Goal: Task Accomplishment & Management: Manage account settings

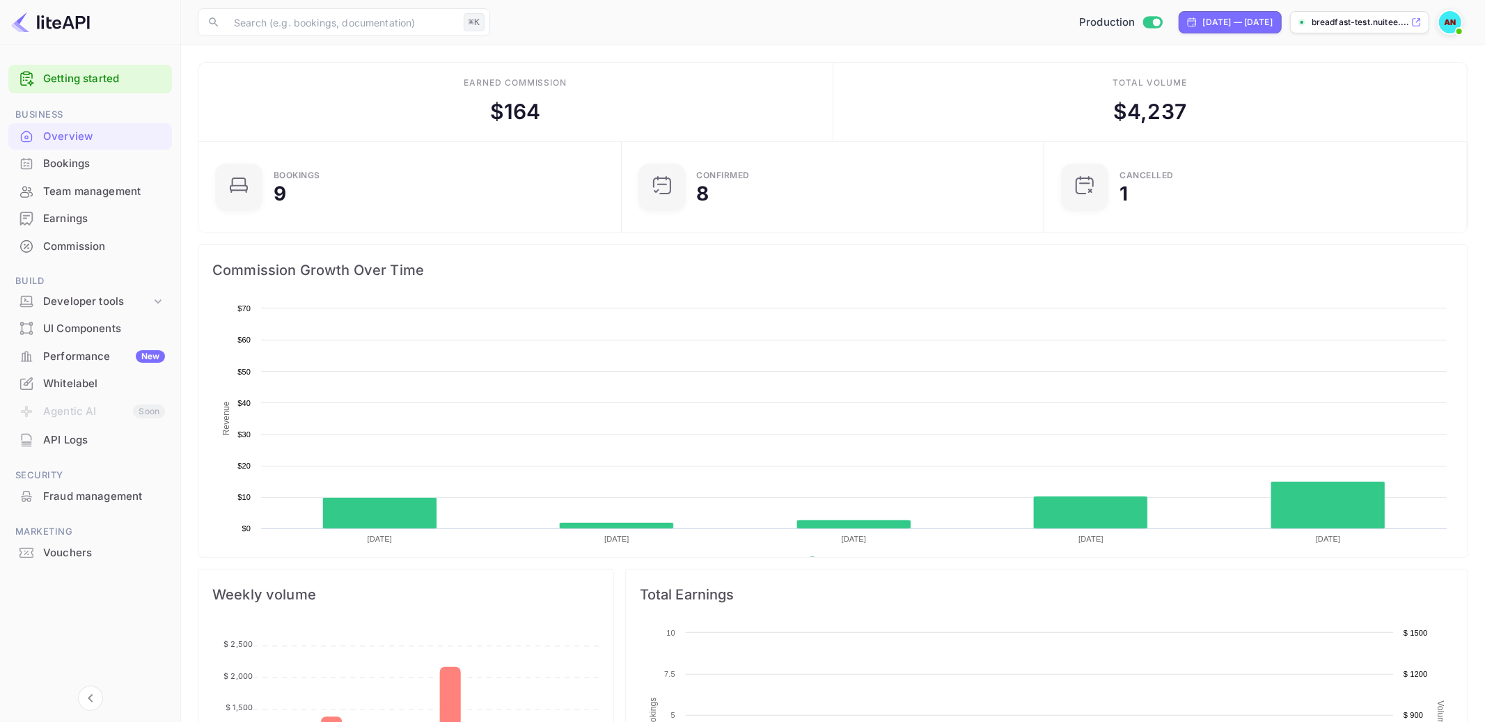
scroll to position [226, 414]
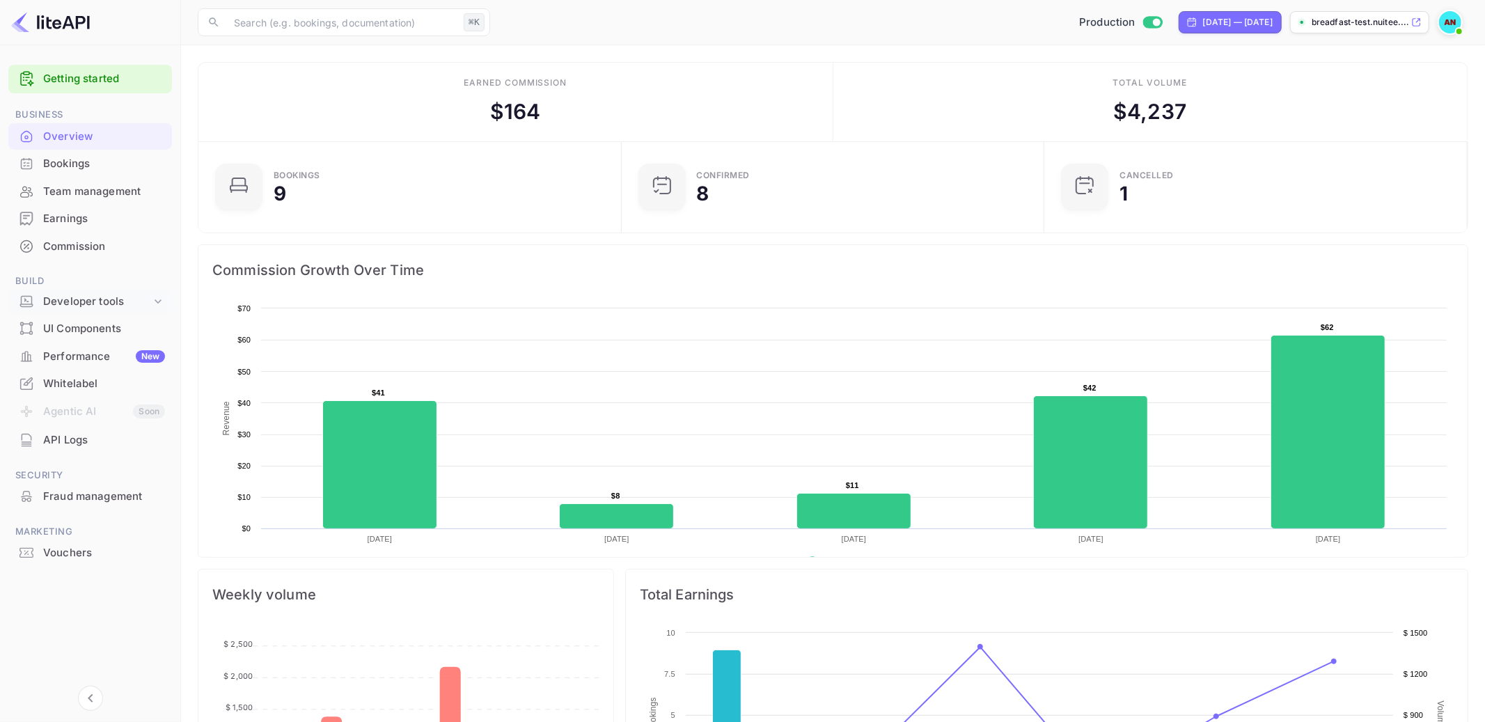
click at [148, 304] on div "Developer tools" at bounding box center [97, 302] width 108 height 16
click at [99, 363] on link "Webhooks" at bounding box center [96, 368] width 130 height 15
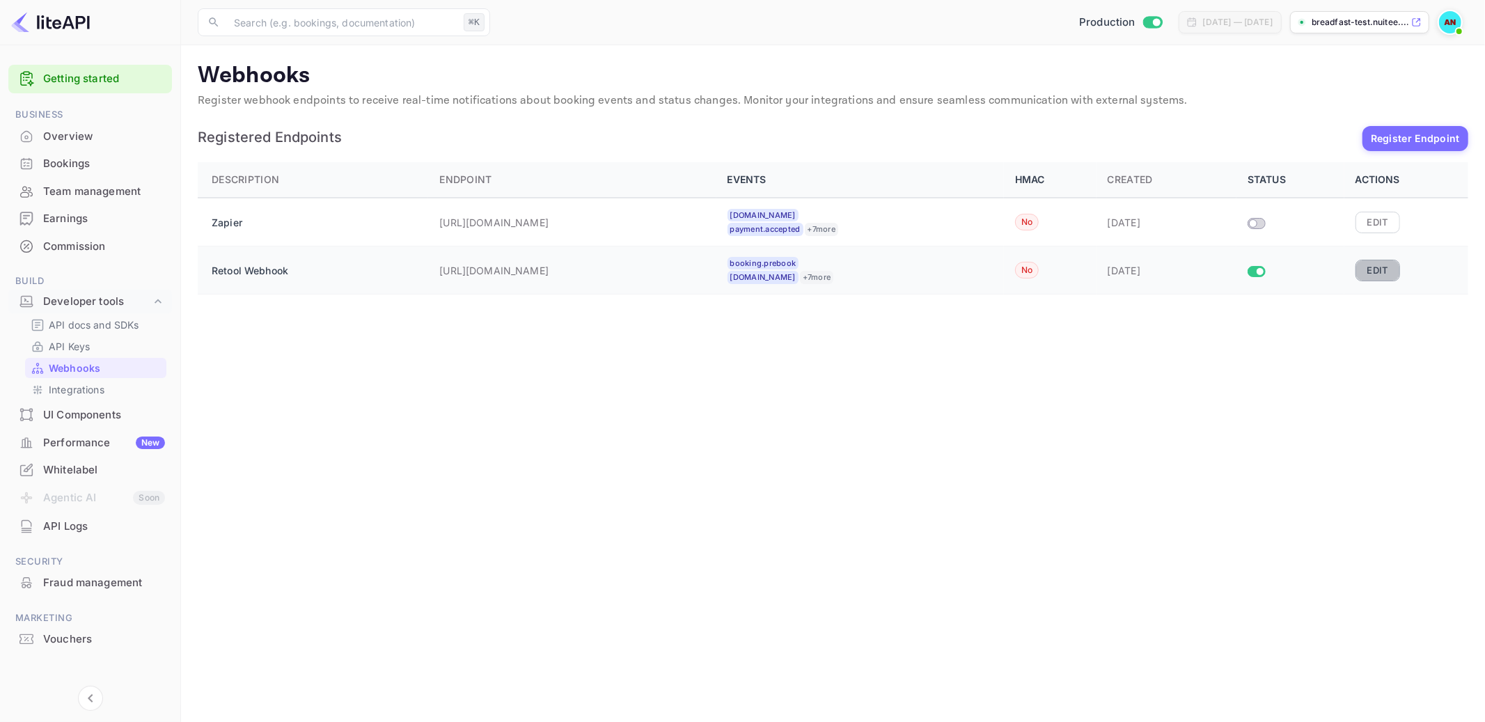
click at [1375, 268] on button "Edit" at bounding box center [1378, 270] width 45 height 21
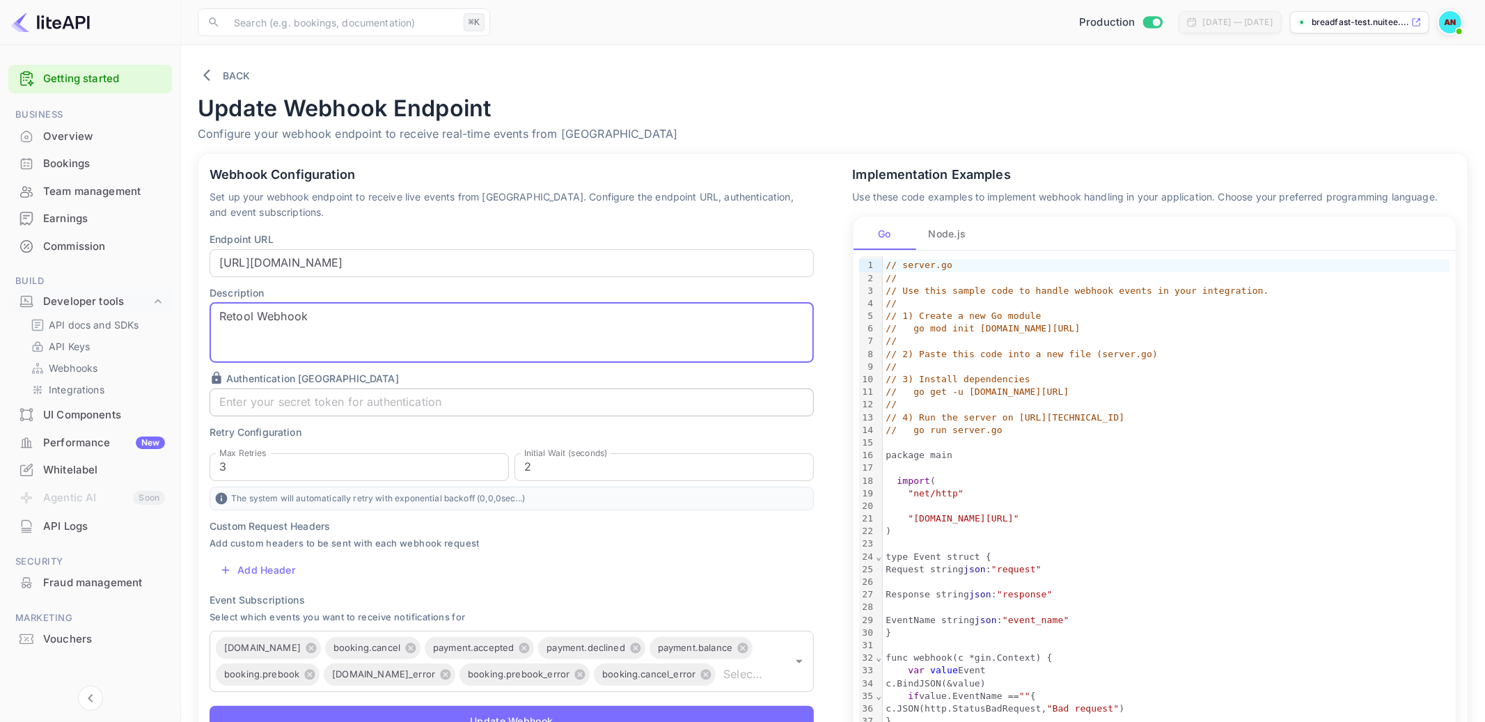
click at [306, 400] on input "text" at bounding box center [512, 403] width 604 height 28
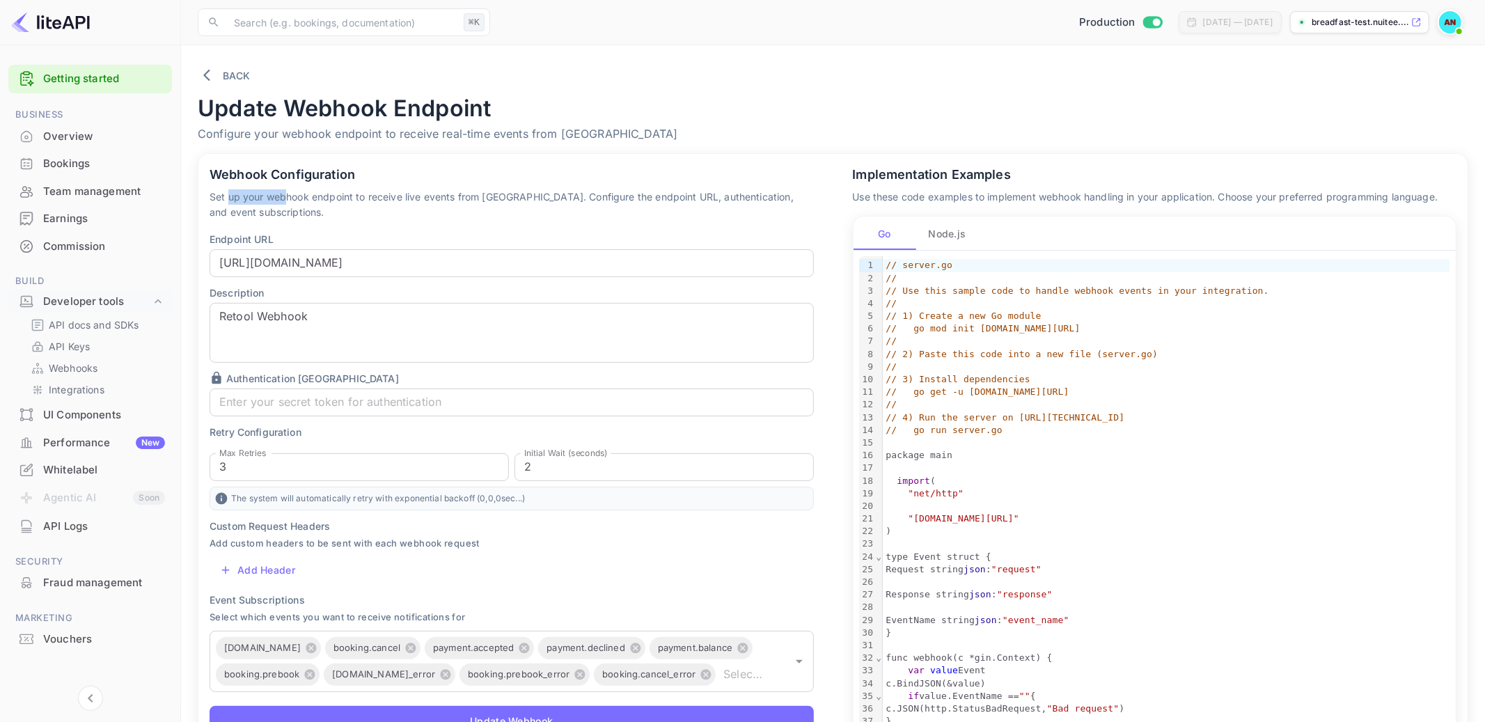
drag, startPoint x: 228, startPoint y: 191, endPoint x: 298, endPoint y: 192, distance: 69.6
click at [298, 192] on p "Set up your webhook endpoint to receive live events from [GEOGRAPHIC_DATA]. Con…" at bounding box center [512, 204] width 604 height 31
click at [343, 194] on p "Set up your webhook endpoint to receive live events from [GEOGRAPHIC_DATA]. Con…" at bounding box center [512, 204] width 604 height 31
drag, startPoint x: 437, startPoint y: 192, endPoint x: 534, endPoint y: 203, distance: 97.4
click at [534, 203] on p "Set up your webhook endpoint to receive live events from [GEOGRAPHIC_DATA]. Con…" at bounding box center [512, 204] width 604 height 31
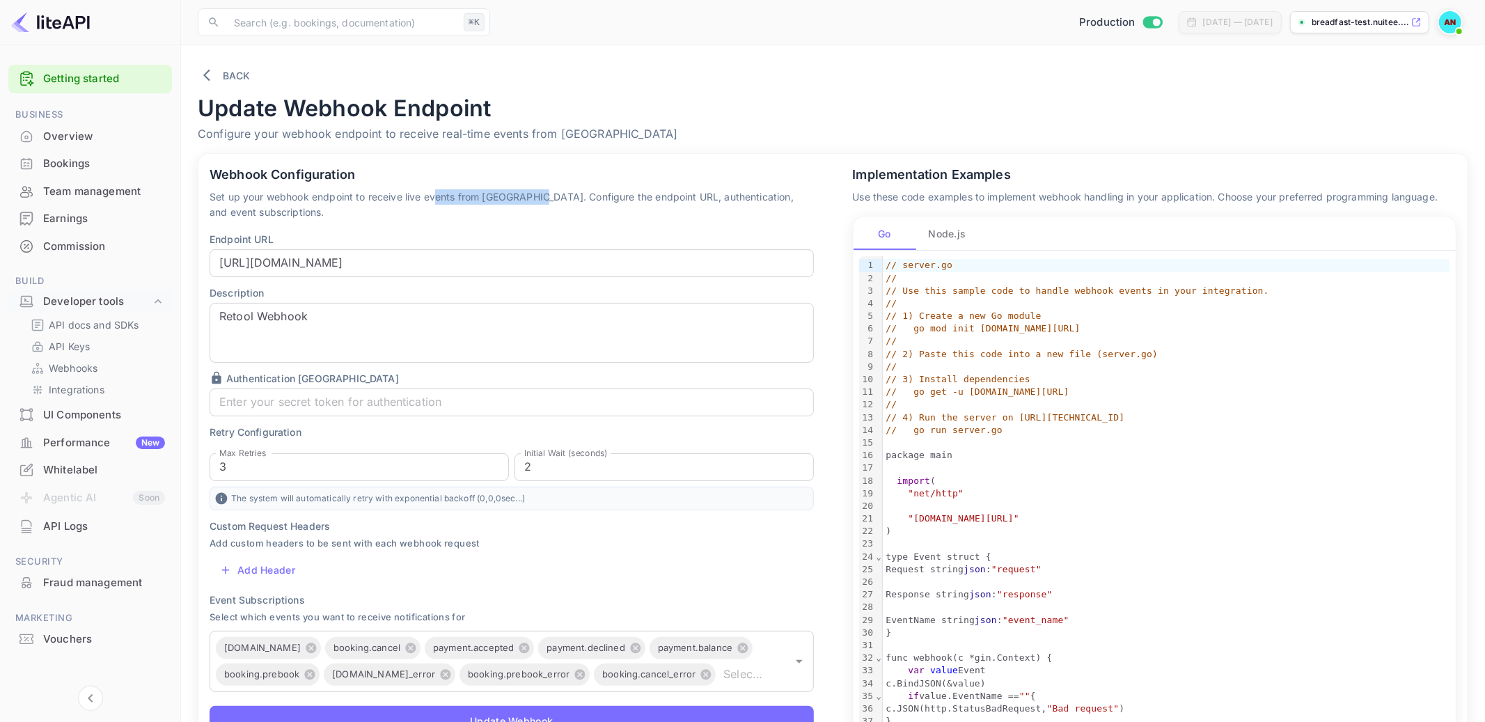
click at [534, 203] on p "Set up your webhook endpoint to receive live events from [GEOGRAPHIC_DATA]. Con…" at bounding box center [512, 204] width 604 height 31
drag, startPoint x: 528, startPoint y: 196, endPoint x: 600, endPoint y: 207, distance: 71.8
click at [600, 207] on p "Set up your webhook endpoint to receive live events from [GEOGRAPHIC_DATA]. Con…" at bounding box center [512, 204] width 604 height 31
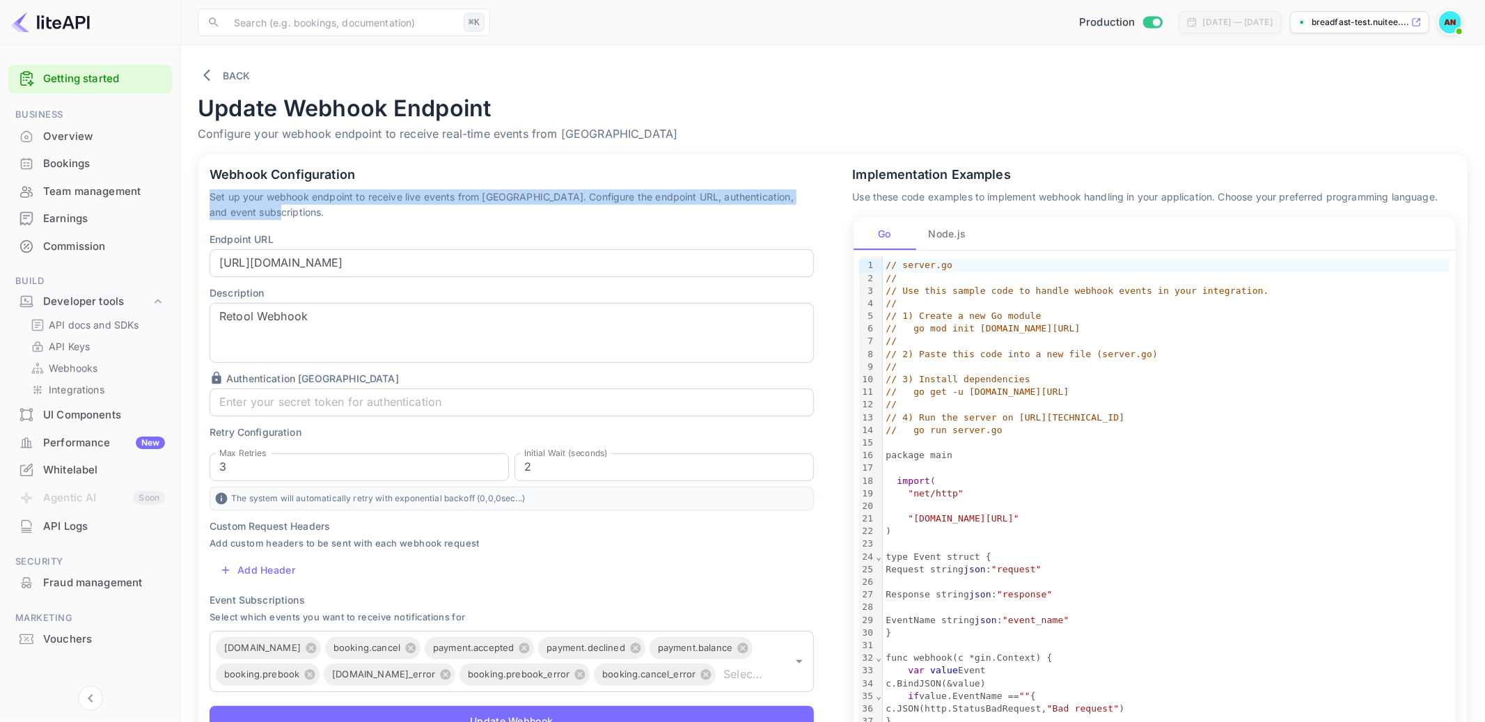
drag, startPoint x: 609, startPoint y: 217, endPoint x: 547, endPoint y: 187, distance: 68.2
click at [547, 187] on div "Webhook Configuration Set up your webhook endpoint to receive live events from …" at bounding box center [511, 452] width 627 height 597
click at [593, 211] on p "Set up your webhook endpoint to receive live events from [GEOGRAPHIC_DATA]. Con…" at bounding box center [512, 204] width 604 height 31
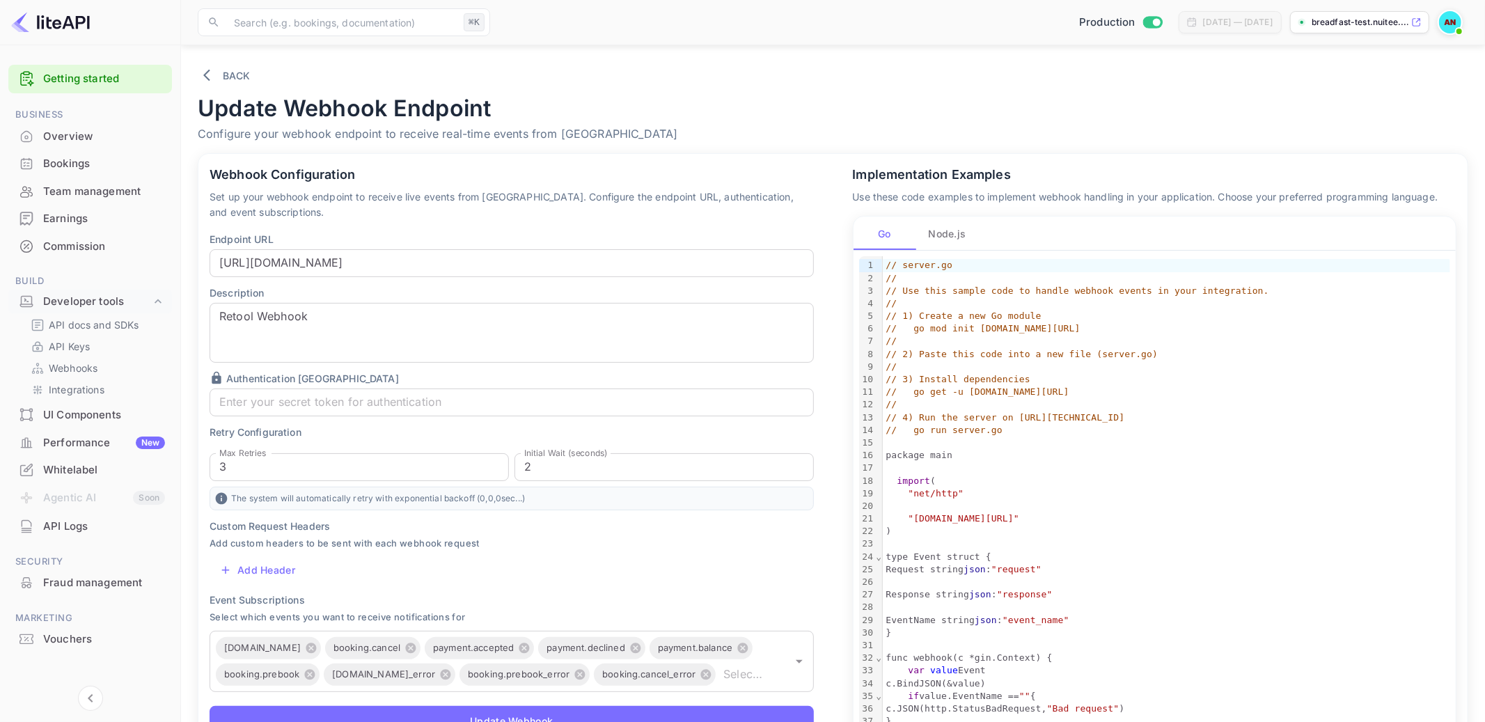
scroll to position [129, 0]
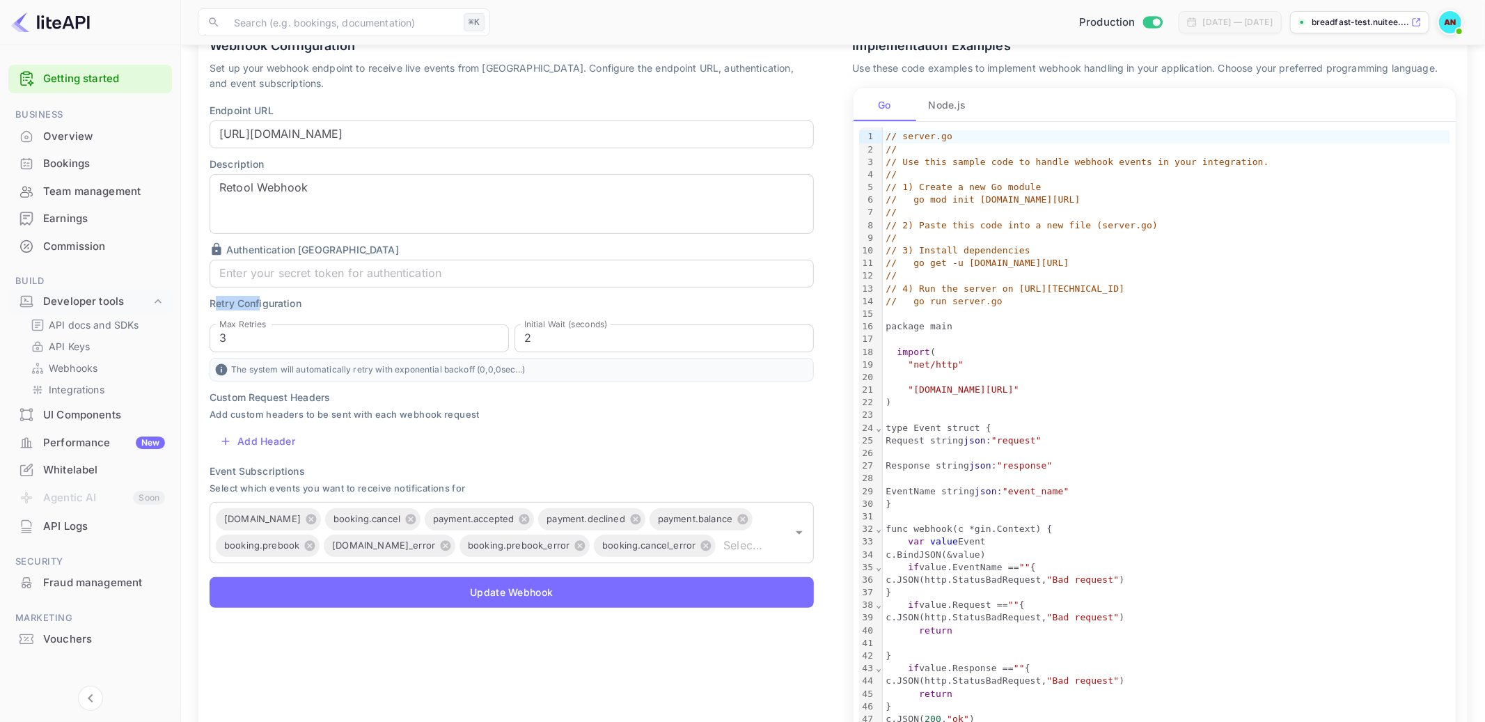
drag, startPoint x: 218, startPoint y: 302, endPoint x: 264, endPoint y: 302, distance: 46.0
click at [264, 302] on p "Retry Configuration" at bounding box center [512, 303] width 604 height 15
drag, startPoint x: 235, startPoint y: 374, endPoint x: 378, endPoint y: 369, distance: 142.8
click at [378, 369] on p "The system will automatically retry with exponential backoff ( 0 , 0 , 0 sec...)" at bounding box center [512, 370] width 604 height 24
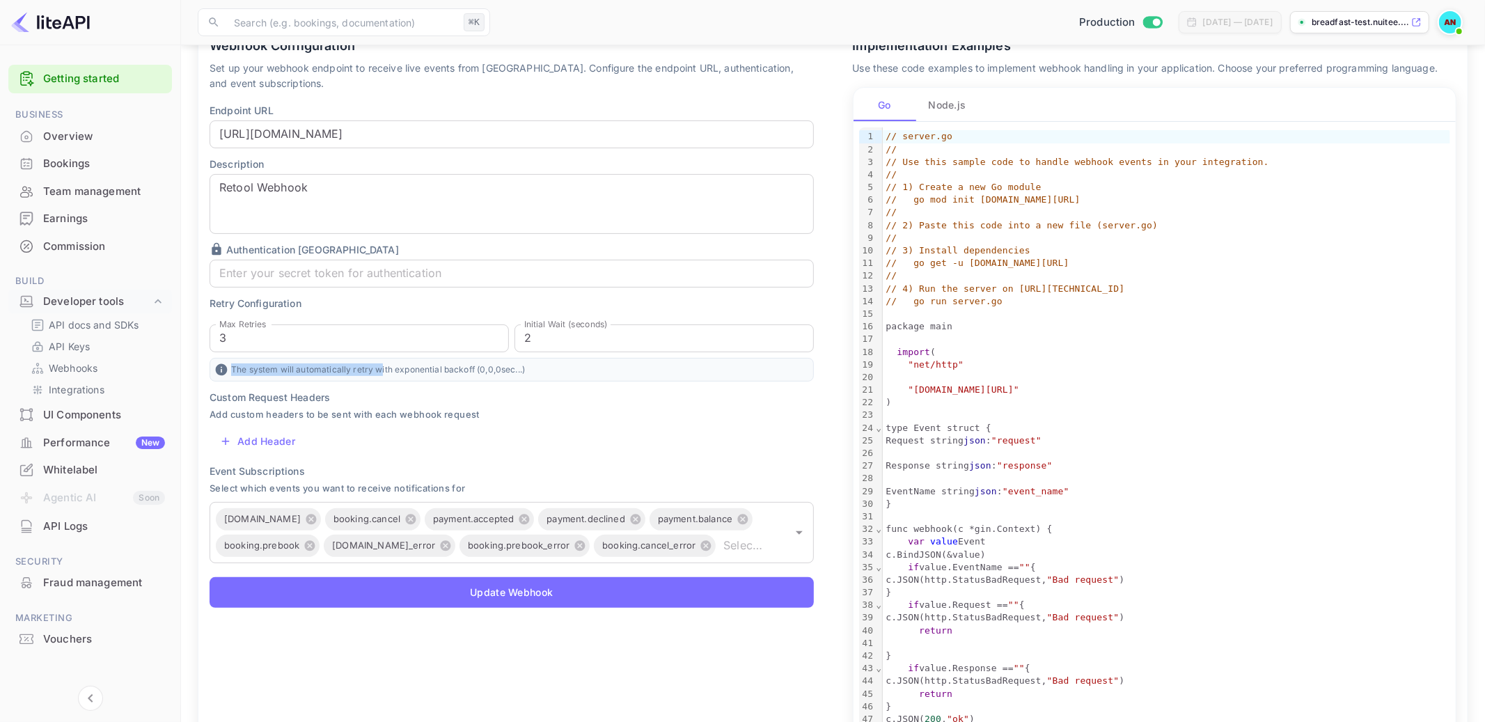
click at [378, 369] on p "The system will automatically retry with exponential backoff ( 0 , 0 , 0 sec...)" at bounding box center [512, 370] width 604 height 24
drag, startPoint x: 378, startPoint y: 369, endPoint x: 469, endPoint y: 374, distance: 90.6
click at [469, 374] on p "The system will automatically retry with exponential backoff ( 0 , 0 , 0 sec...)" at bounding box center [512, 370] width 604 height 24
click at [531, 363] on p "The system will automatically retry with exponential backoff ( 0 , 0 , 0 sec...)" at bounding box center [512, 370] width 604 height 24
drag, startPoint x: 468, startPoint y: 368, endPoint x: 360, endPoint y: 368, distance: 107.9
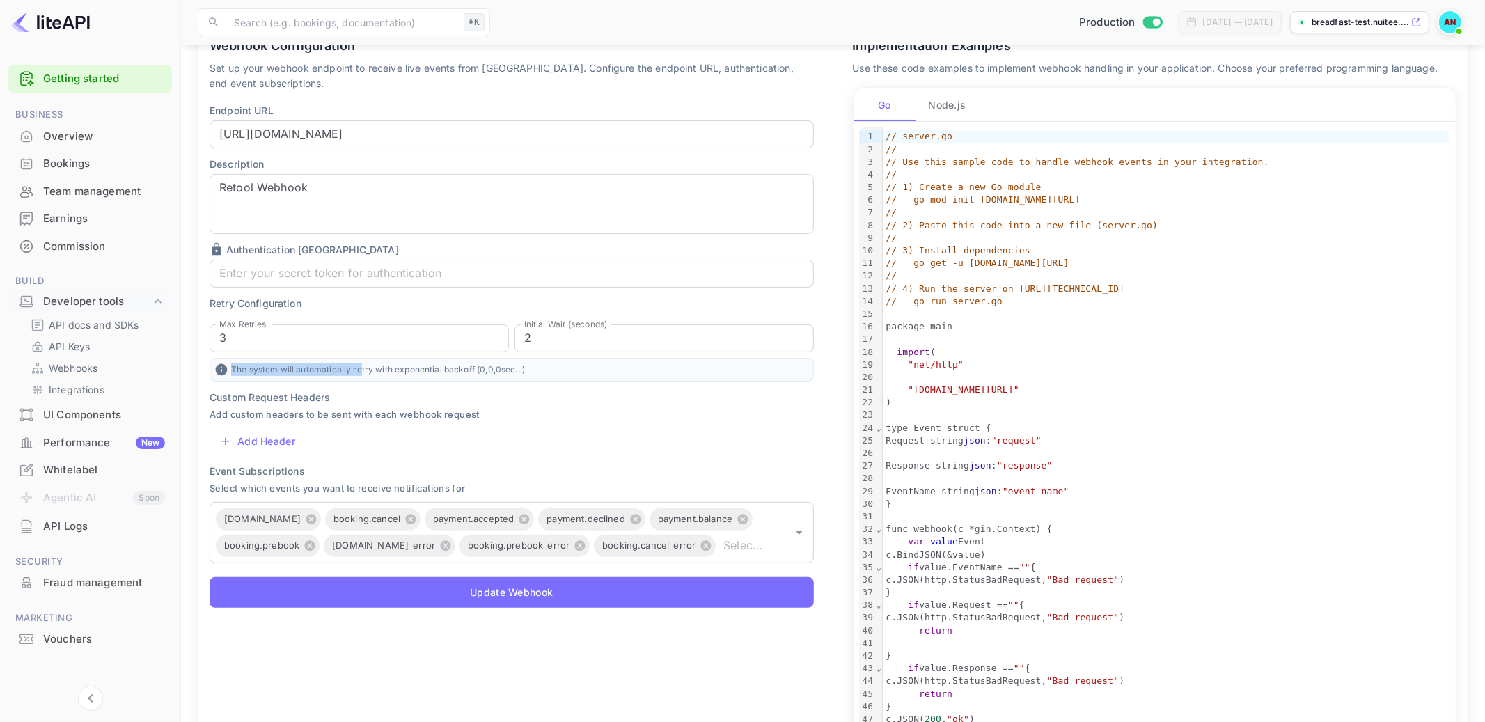
click at [360, 368] on p "The system will automatically retry with exponential backoff ( 0 , 0 , 0 sec...)" at bounding box center [512, 370] width 604 height 24
click at [428, 370] on p "The system will automatically retry with exponential backoff ( 0 , 0 , 0 sec...)" at bounding box center [512, 370] width 604 height 24
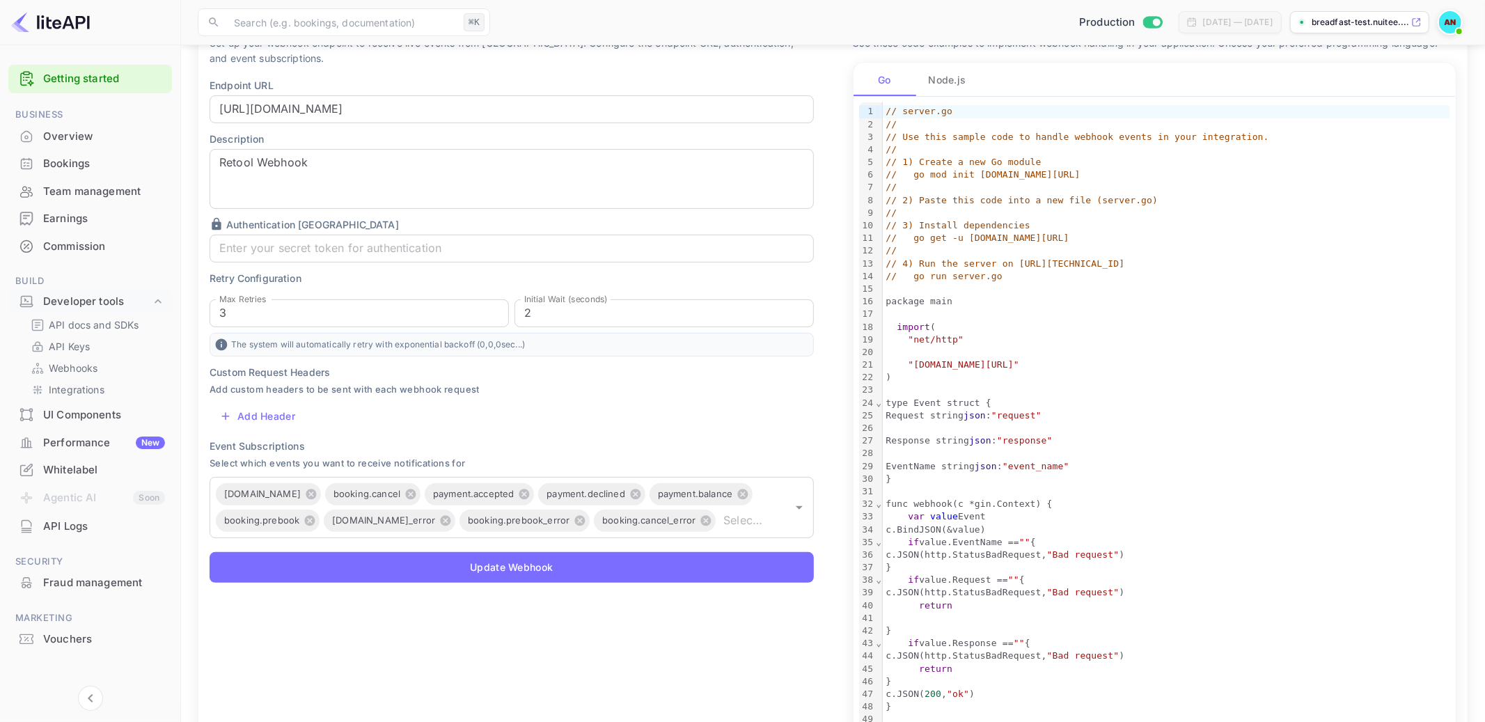
scroll to position [124, 0]
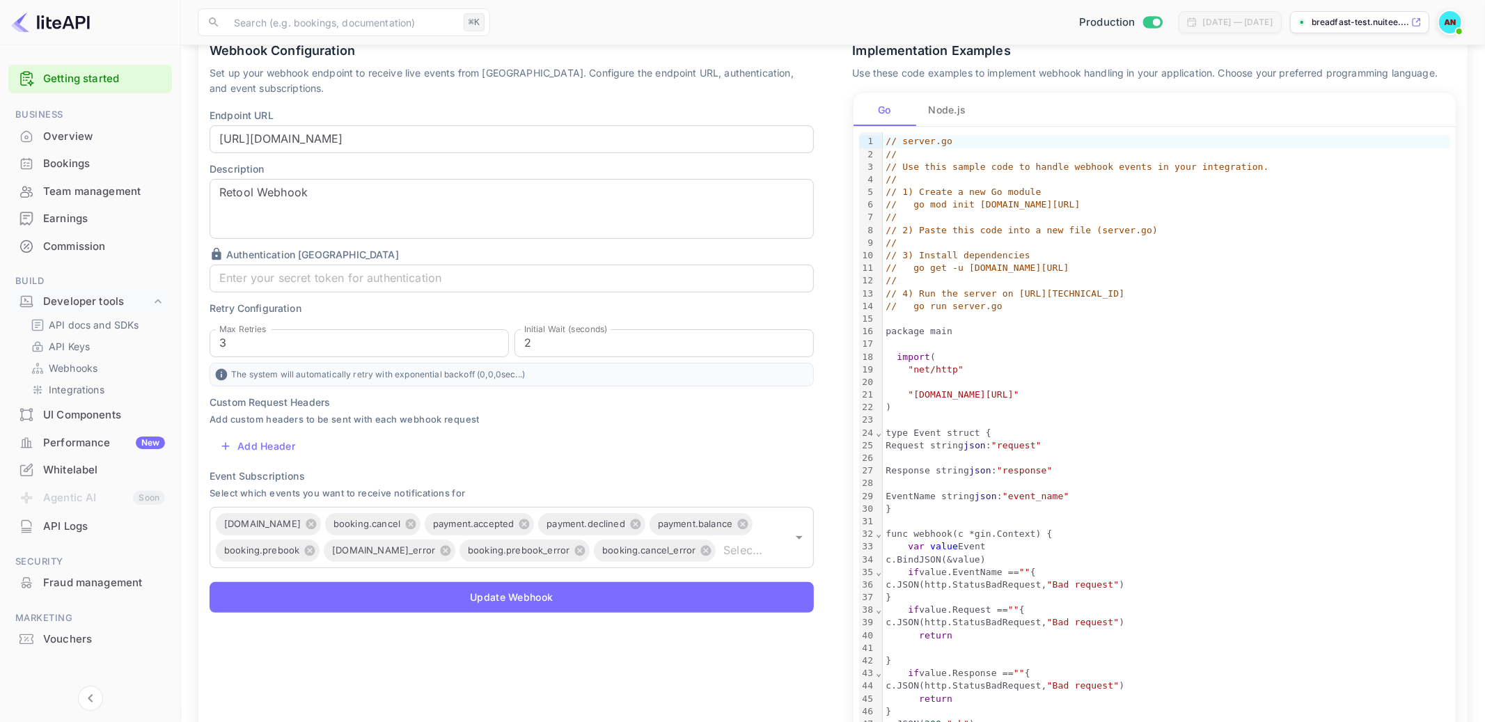
click at [951, 107] on button "Node.js" at bounding box center [947, 109] width 63 height 33
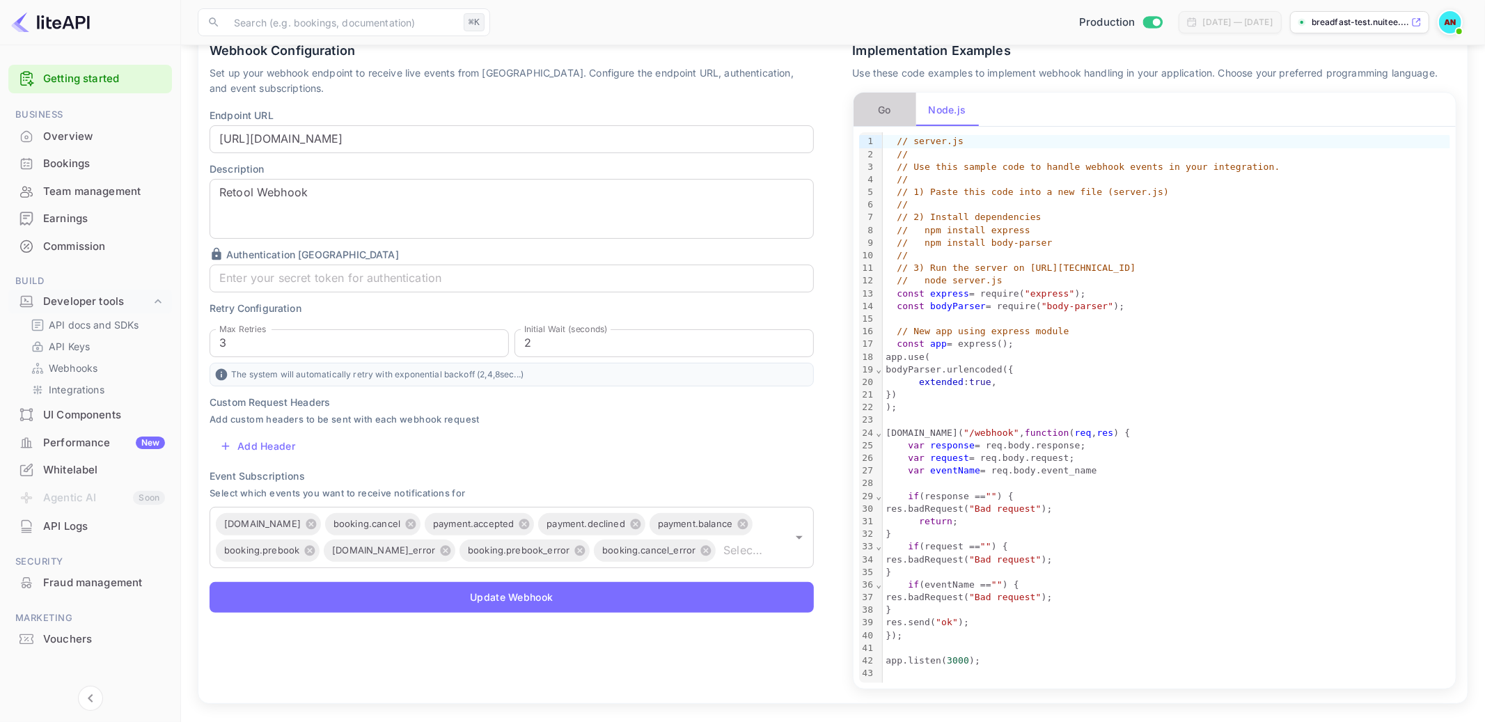
click at [882, 113] on button "Go" at bounding box center [885, 109] width 63 height 33
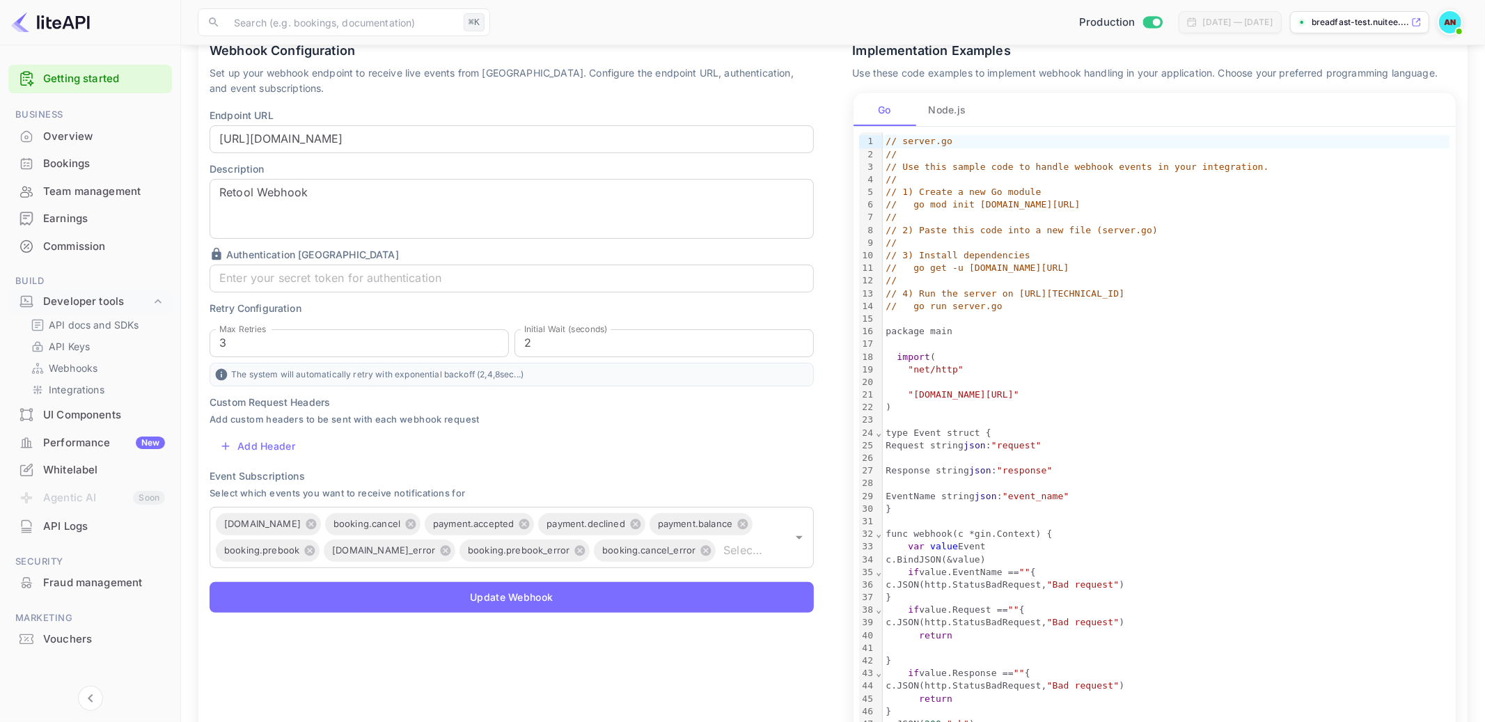
drag, startPoint x: 918, startPoint y: 366, endPoint x: 995, endPoint y: 401, distance: 84.1
click at [995, 401] on div "// server.go // // Use this sample code to handle webhook events in your integr…" at bounding box center [1166, 483] width 567 height 702
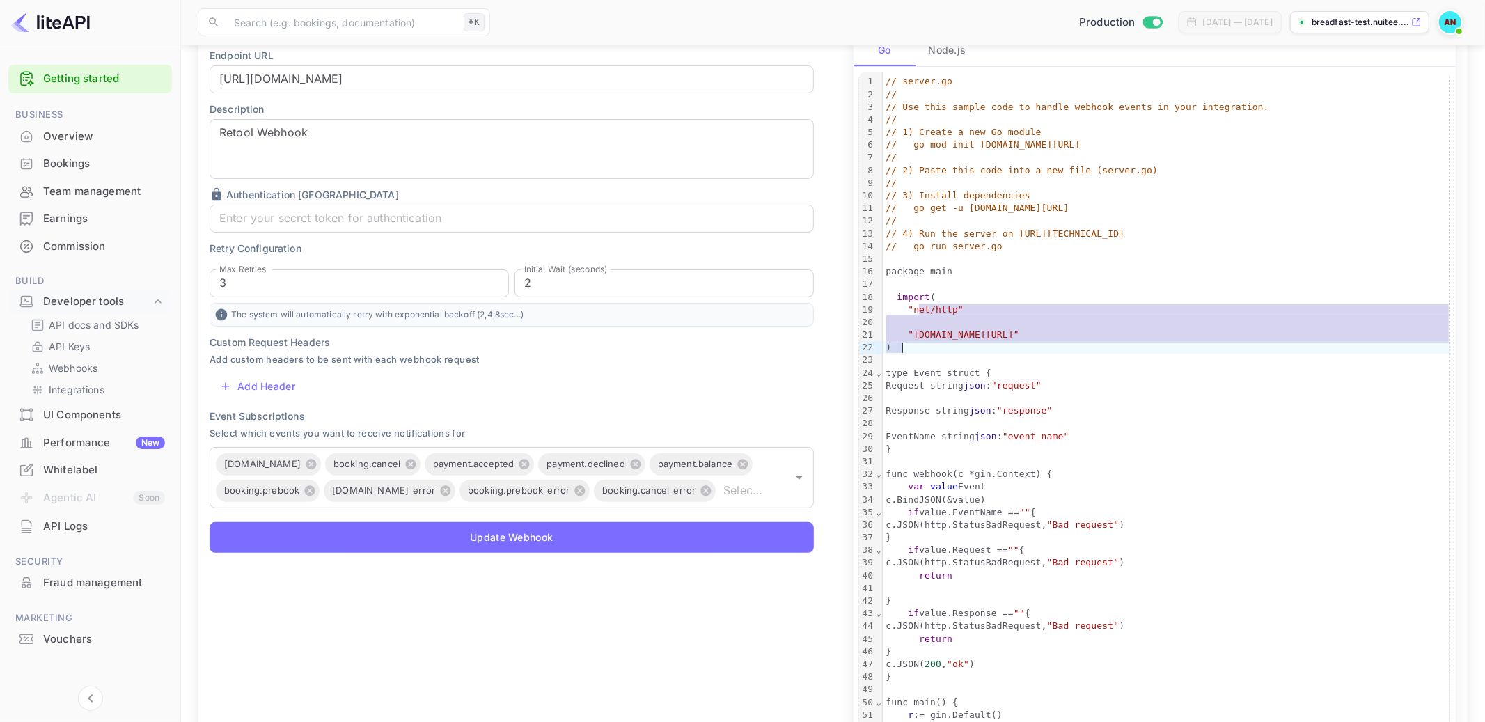
scroll to position [192, 0]
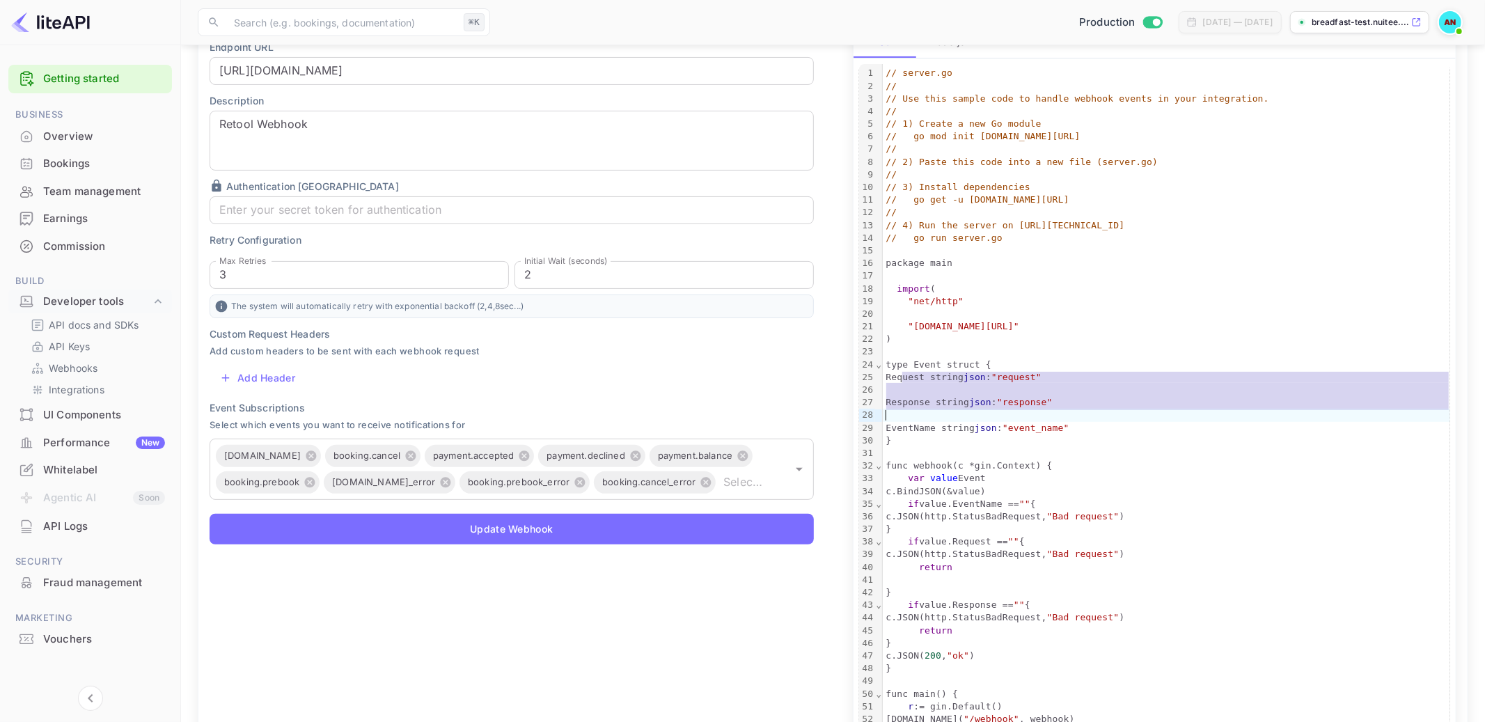
drag, startPoint x: 945, startPoint y: 385, endPoint x: 996, endPoint y: 431, distance: 68.5
click at [996, 431] on div "// server.go // // Use this sample code to handle webhook events in your integr…" at bounding box center [1166, 415] width 567 height 702
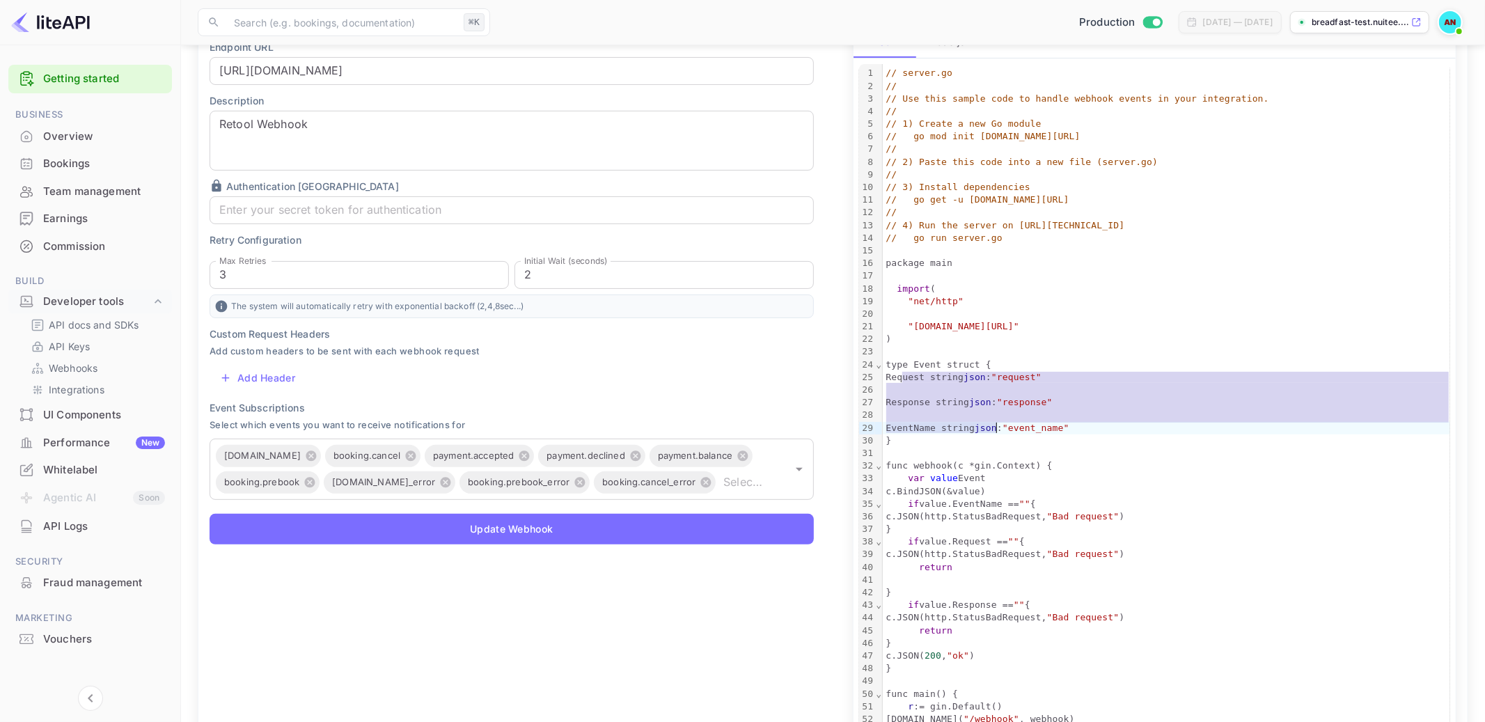
click at [1101, 439] on div "}" at bounding box center [1166, 440] width 567 height 13
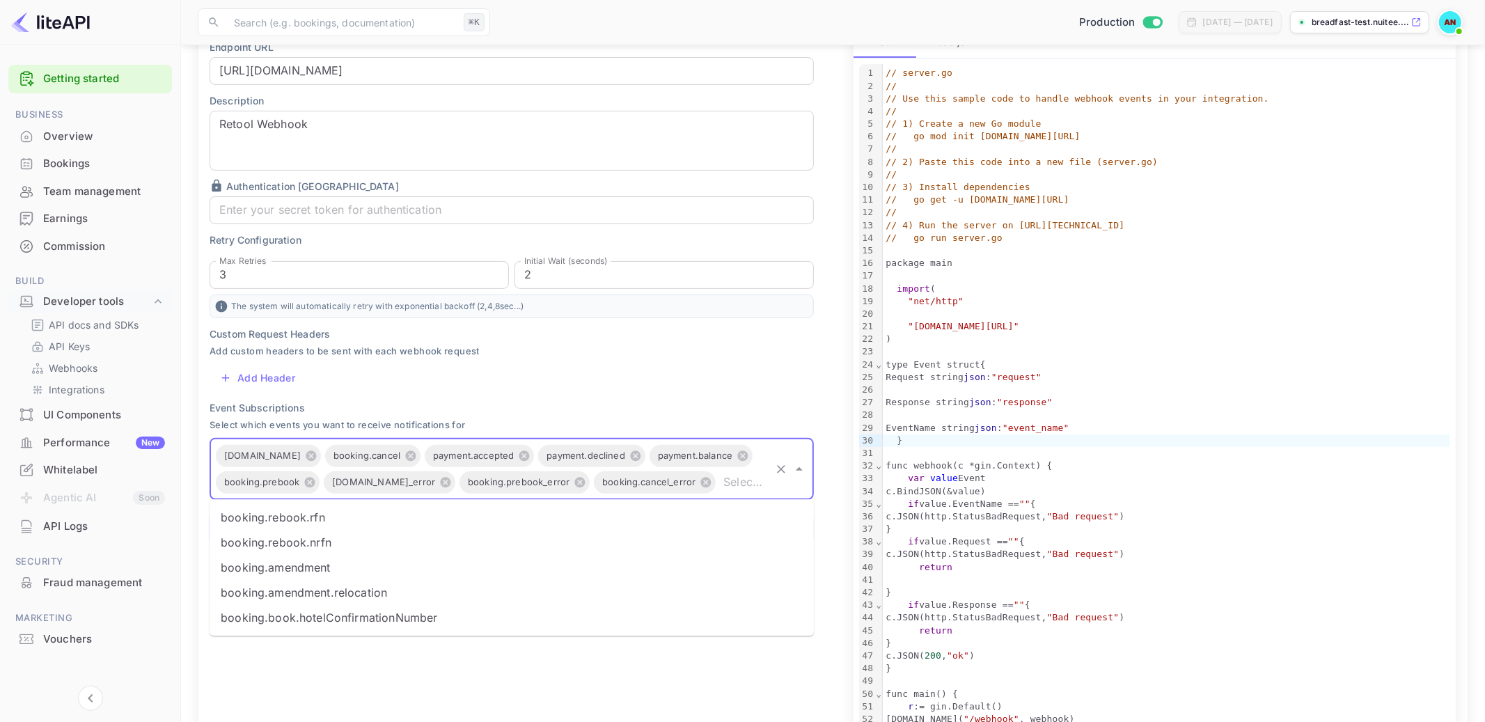
click at [747, 486] on input "text" at bounding box center [743, 482] width 50 height 19
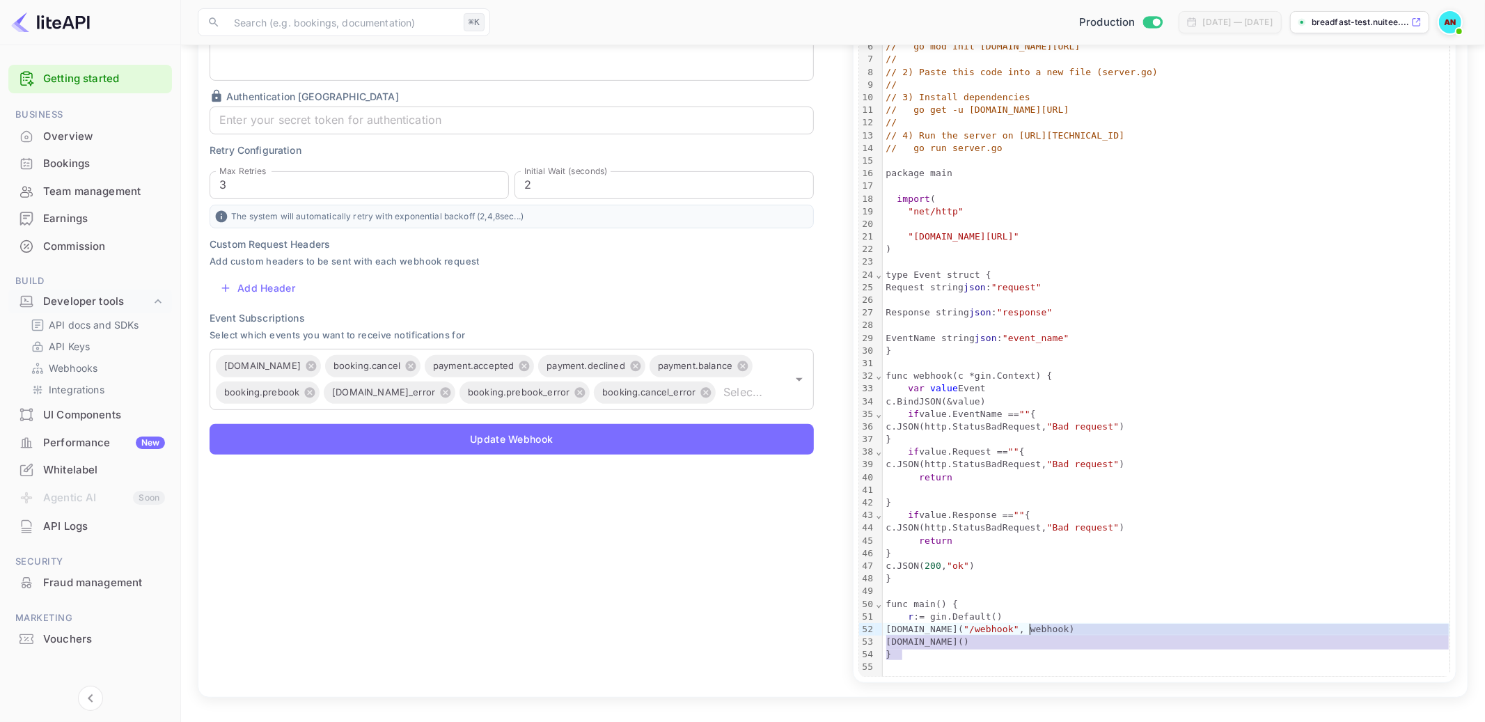
drag, startPoint x: 1033, startPoint y: 648, endPoint x: 1024, endPoint y: 481, distance: 167.4
click at [1024, 481] on div "// server.go // // Use this sample code to handle webhook events in your integr…" at bounding box center [1166, 325] width 567 height 702
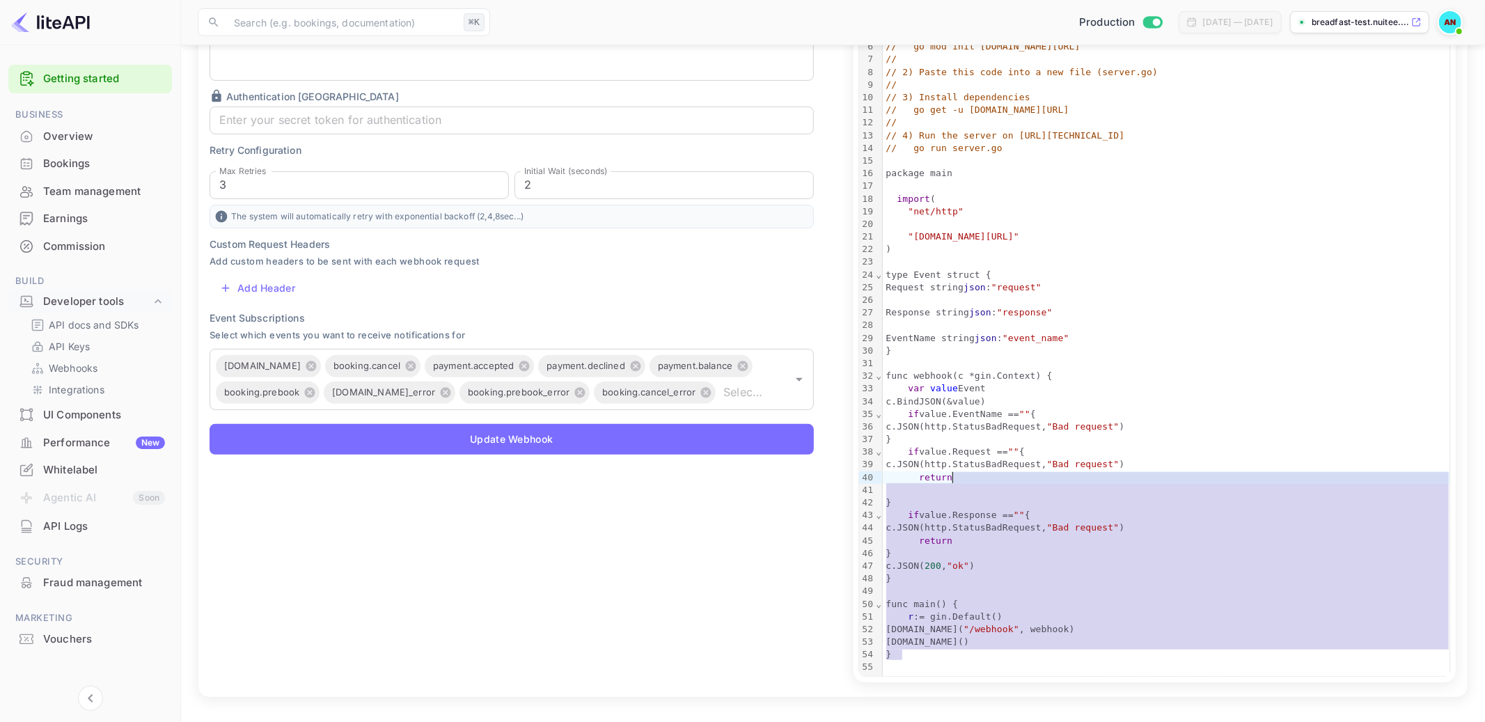
click at [781, 610] on div "Webhook Configuration Set up your webhook endpoint to receive live events from …" at bounding box center [503, 276] width 643 height 842
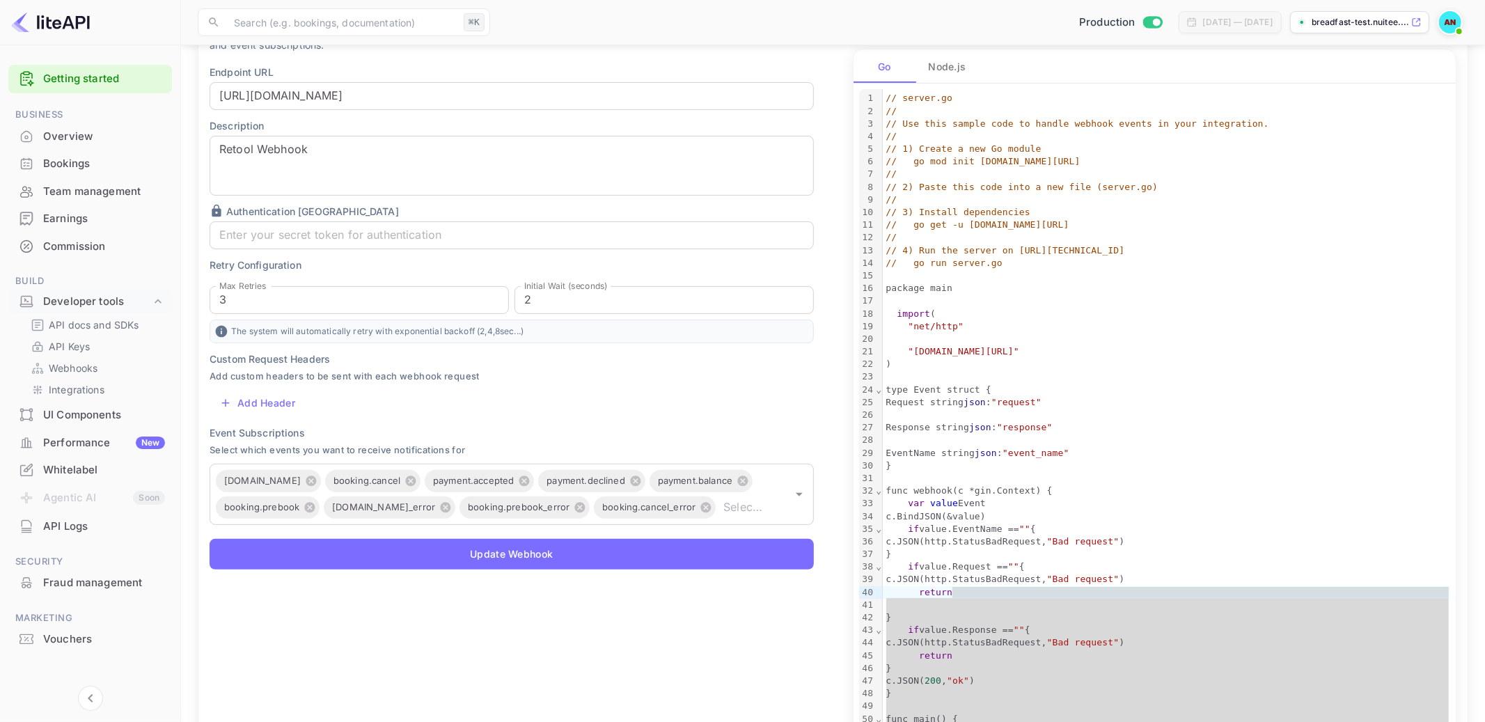
scroll to position [166, 0]
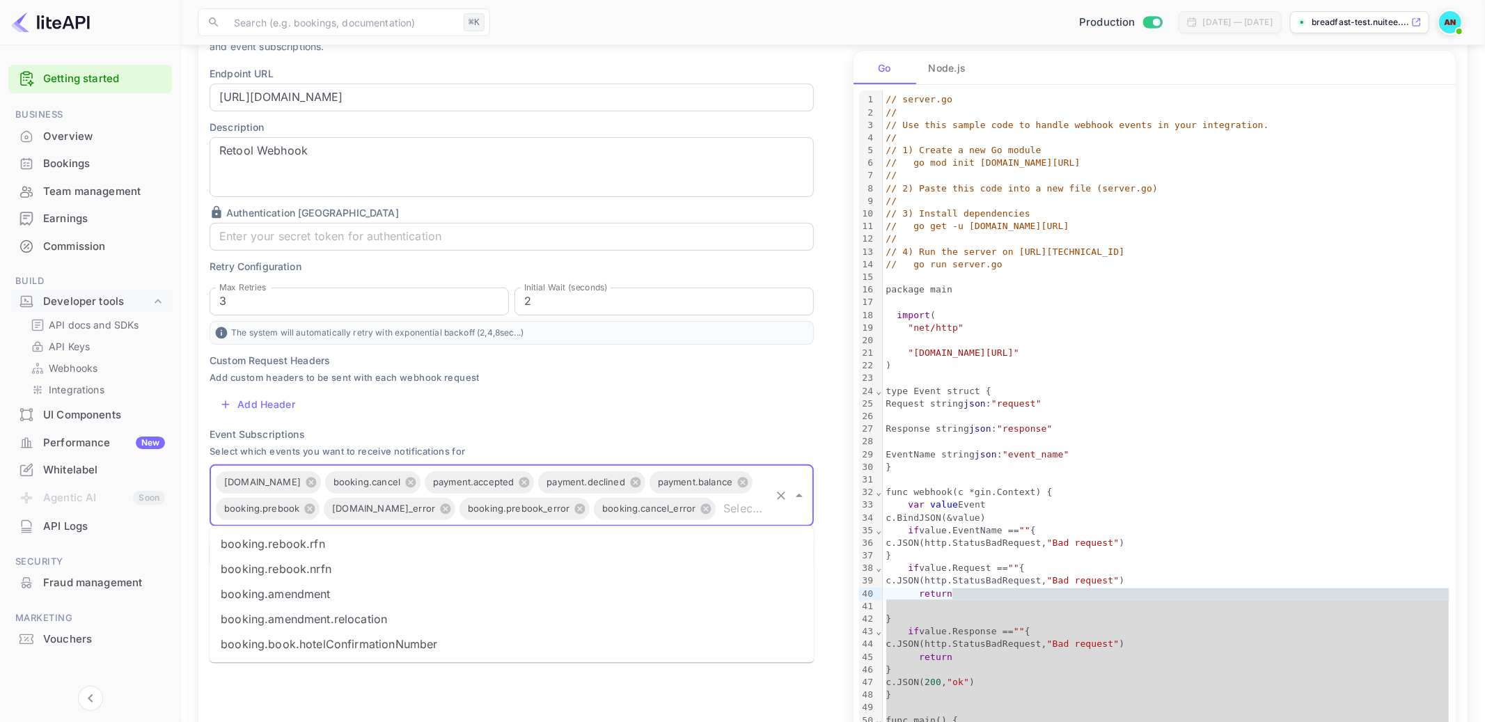
click at [740, 506] on input "text" at bounding box center [743, 508] width 50 height 19
click at [742, 399] on div "Custom Request Headers Add custom headers to be sent with each webhook request …" at bounding box center [512, 385] width 604 height 65
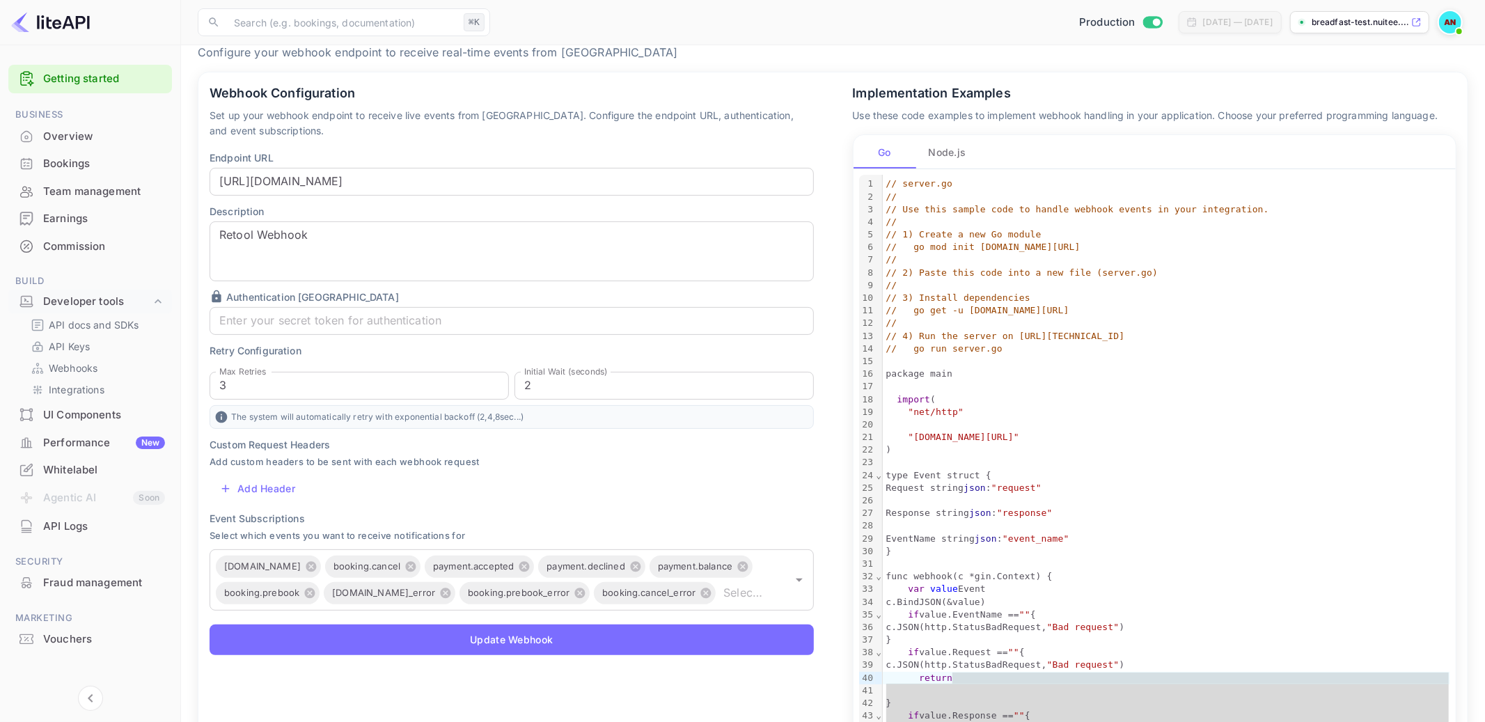
scroll to position [93, 0]
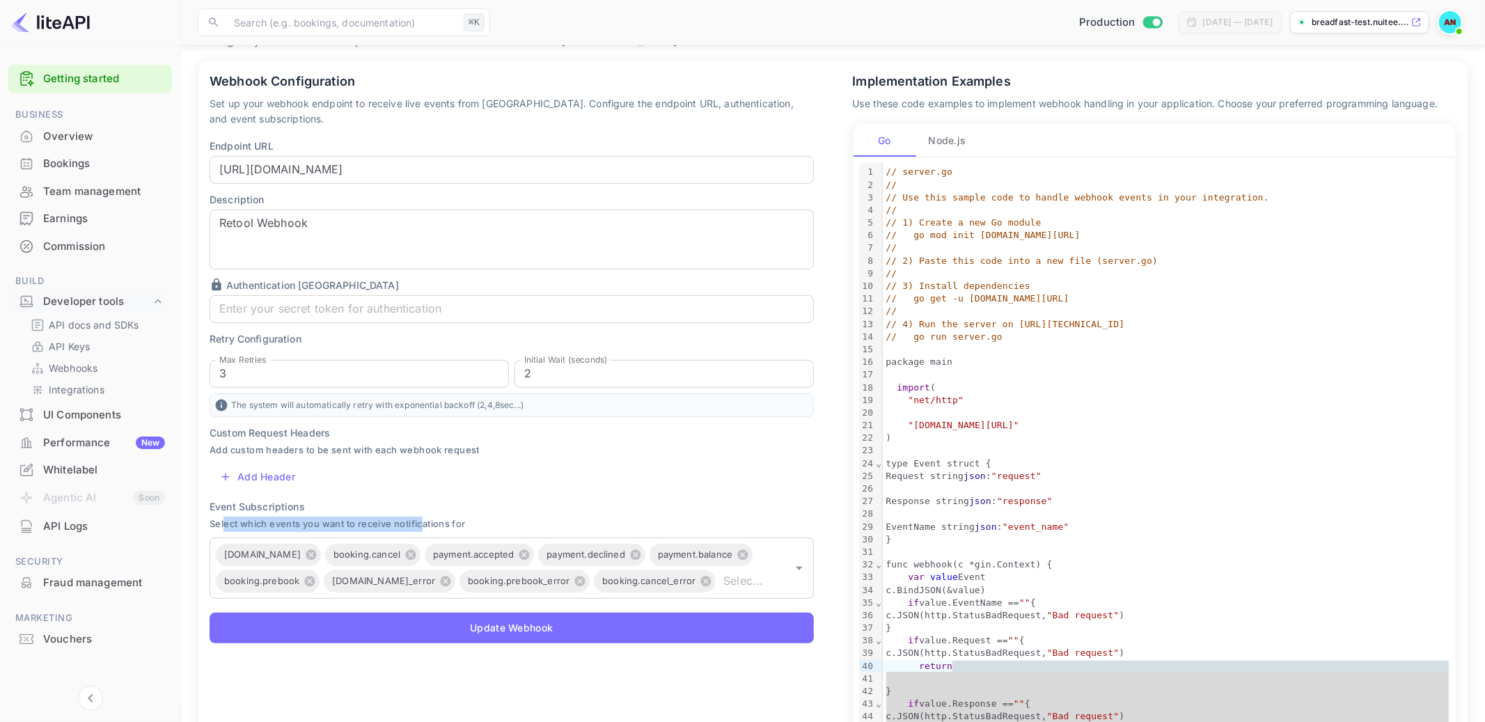
drag, startPoint x: 230, startPoint y: 524, endPoint x: 426, endPoint y: 520, distance: 196.4
click at [426, 520] on span "Select which events you want to receive notifications for" at bounding box center [512, 524] width 604 height 15
